Goal: Task Accomplishment & Management: Use online tool/utility

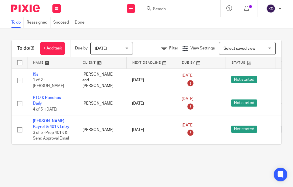
click at [41, 120] on td "[PERSON_NAME] Payroll & 401K Entry 3 of 5 · Prep 401K & Send Approval Email" at bounding box center [52, 129] width 50 height 29
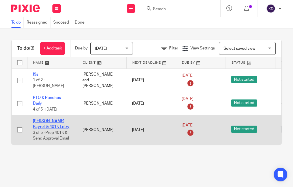
click at [46, 119] on link "[PERSON_NAME] Payroll & 401K Entry" at bounding box center [51, 124] width 37 height 10
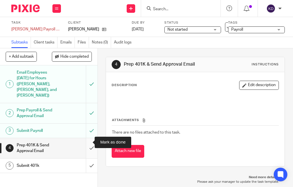
click at [87, 142] on input "submit" at bounding box center [49, 148] width 98 height 20
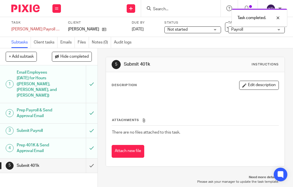
click at [26, 10] on img at bounding box center [25, 9] width 28 height 8
